Goal: Information Seeking & Learning: Learn about a topic

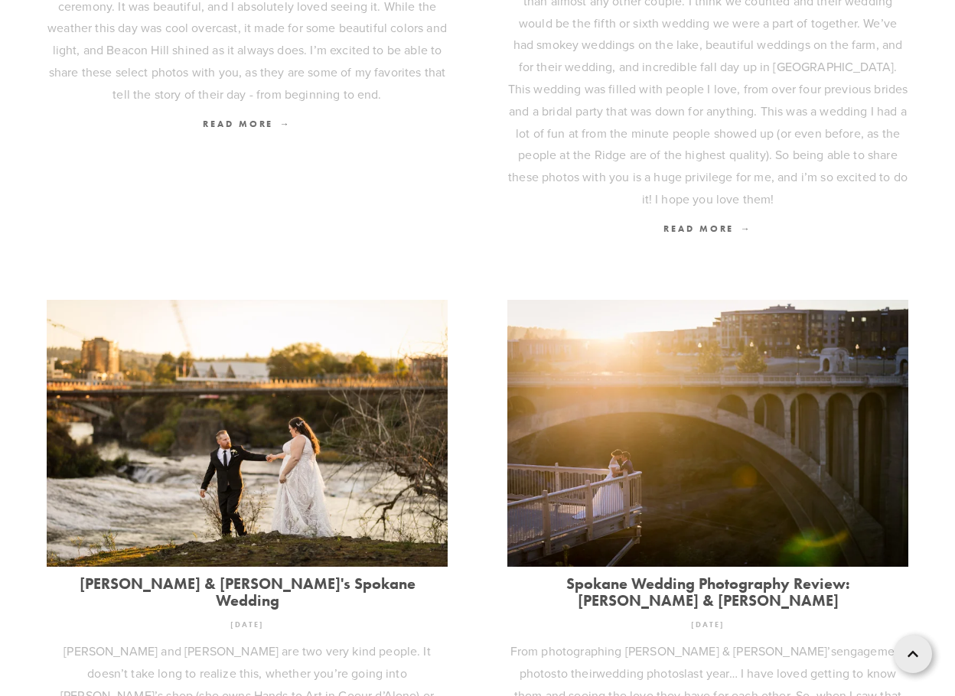
scroll to position [1836, 0]
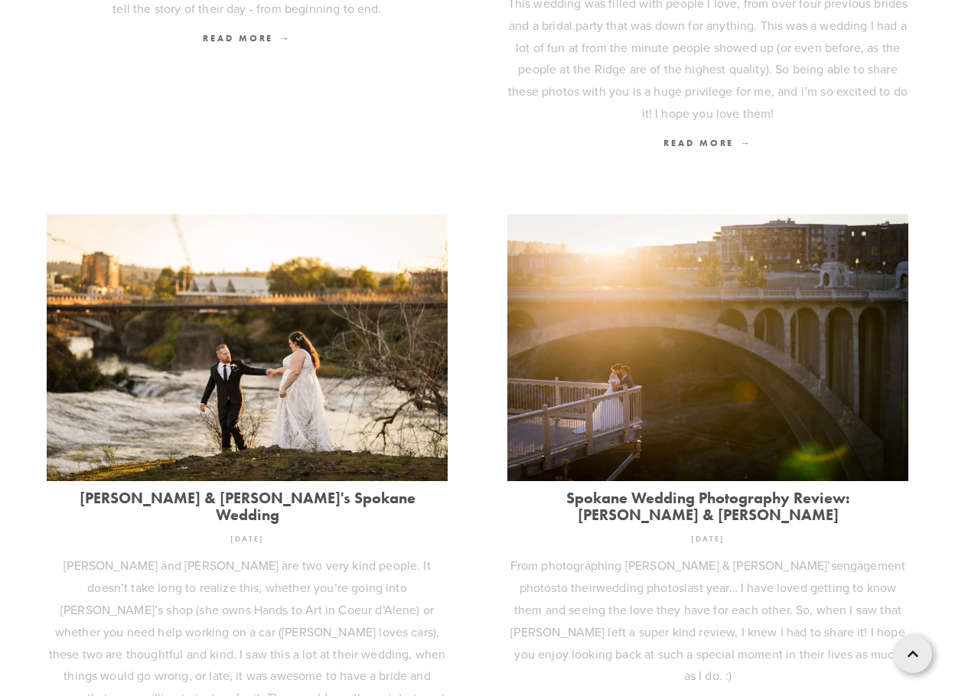
click at [251, 331] on img at bounding box center [247, 346] width 401 height 267
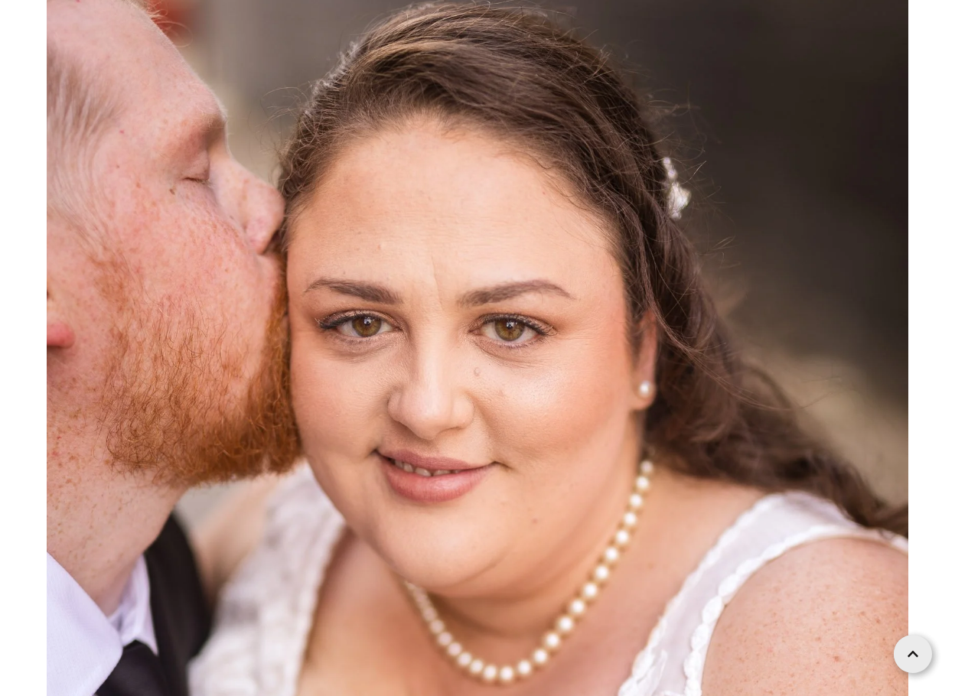
scroll to position [20658, 0]
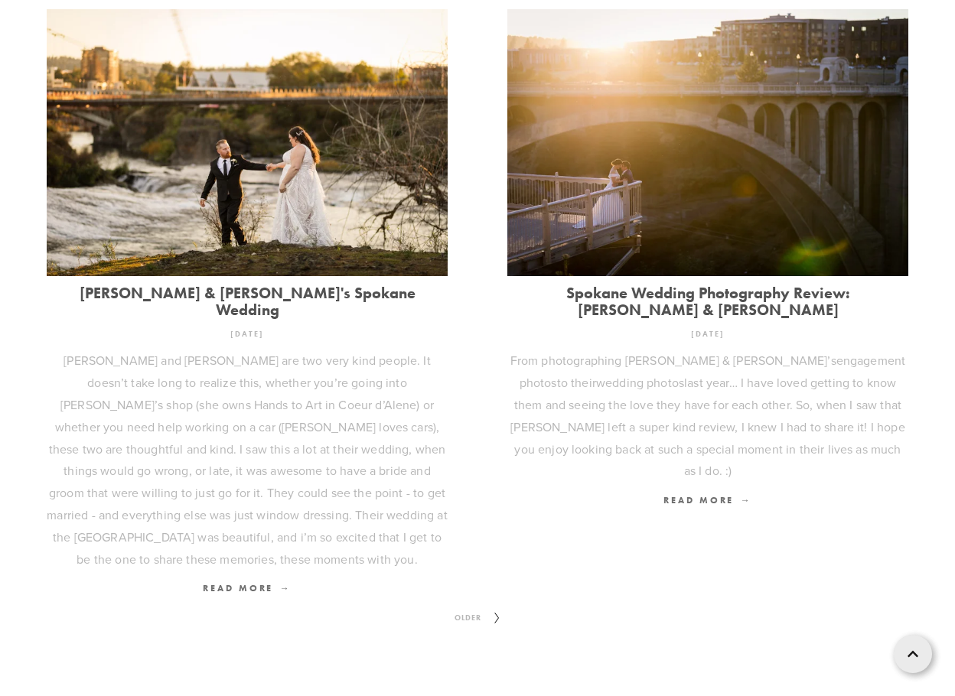
scroll to position [2076, 0]
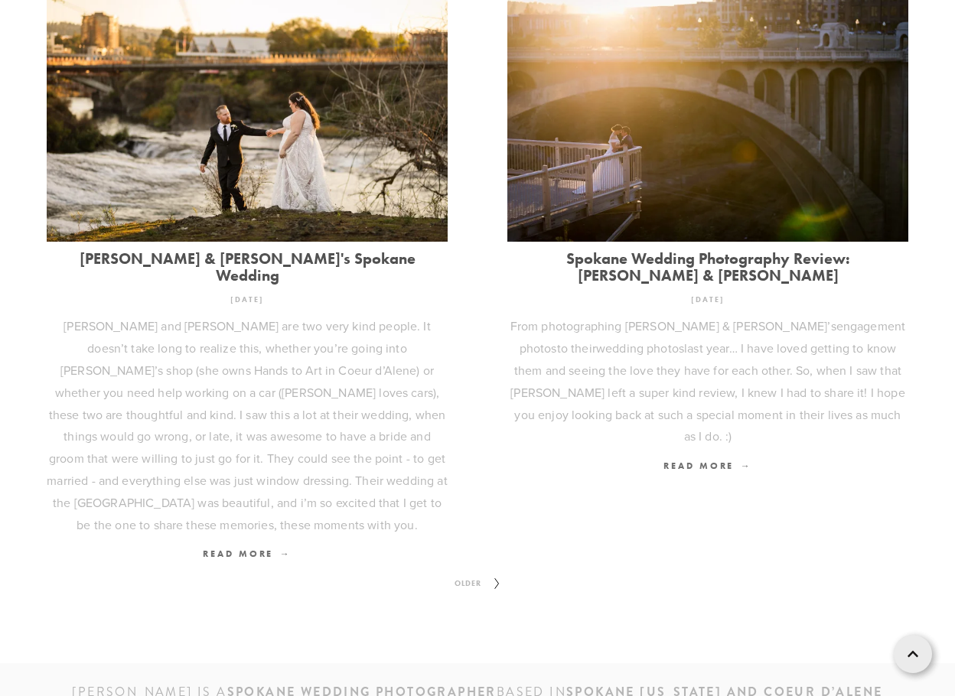
click at [467, 574] on span "Older" at bounding box center [467, 584] width 39 height 20
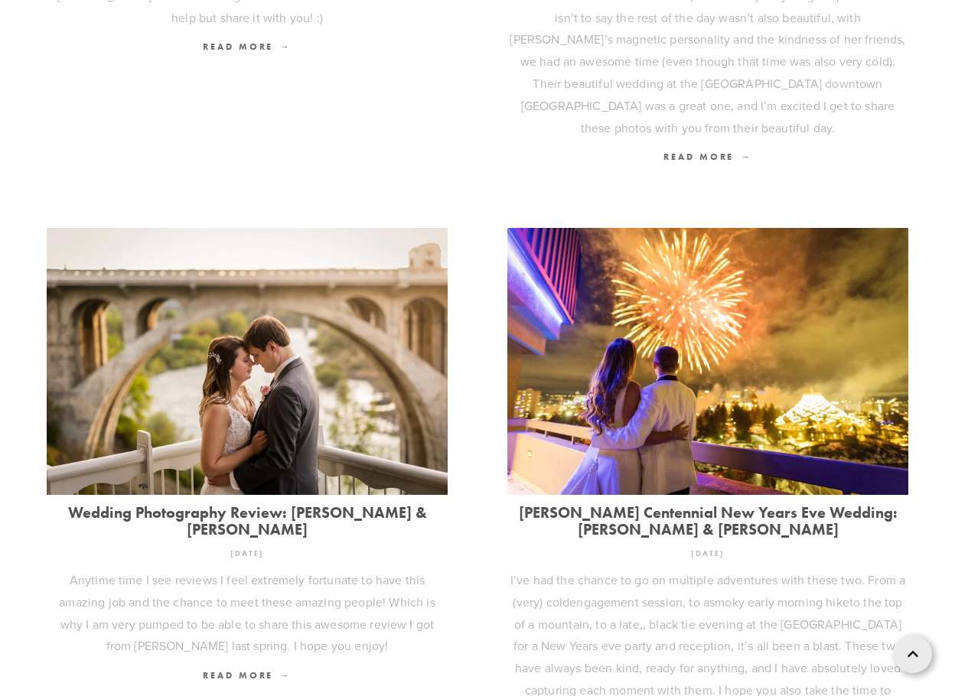
scroll to position [995, 0]
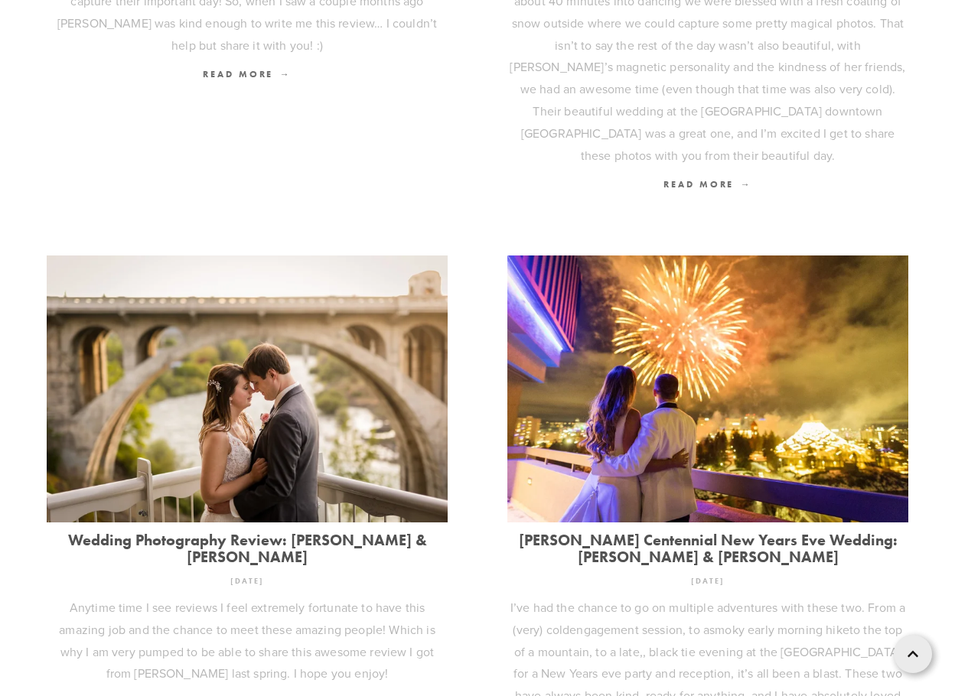
click at [698, 532] on link "[PERSON_NAME] Centennial New Years Eve Wedding: [PERSON_NAME] & [PERSON_NAME]" at bounding box center [707, 549] width 401 height 34
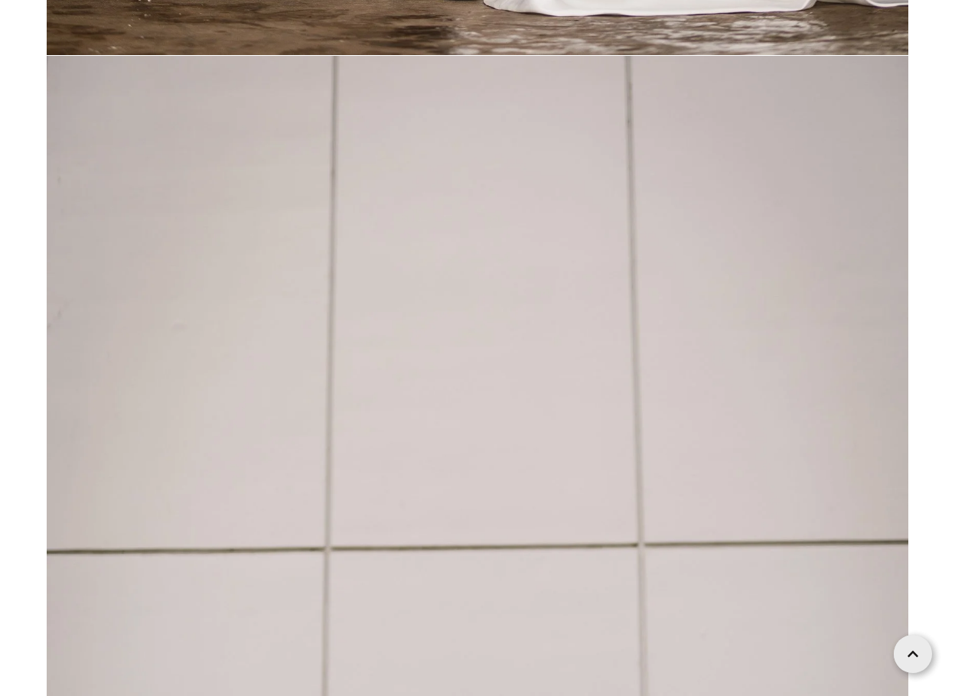
scroll to position [24484, 0]
